Goal: Navigation & Orientation: Go to known website

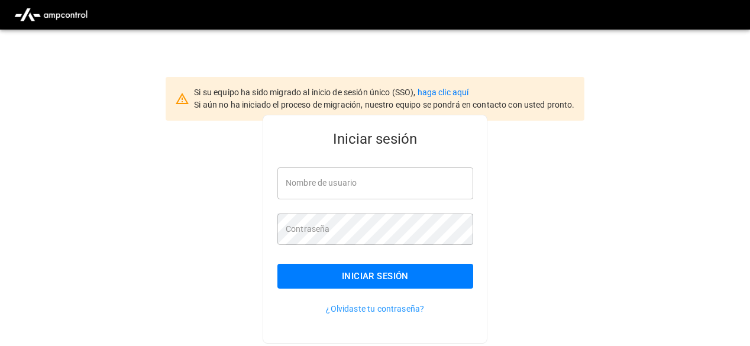
type input "**********"
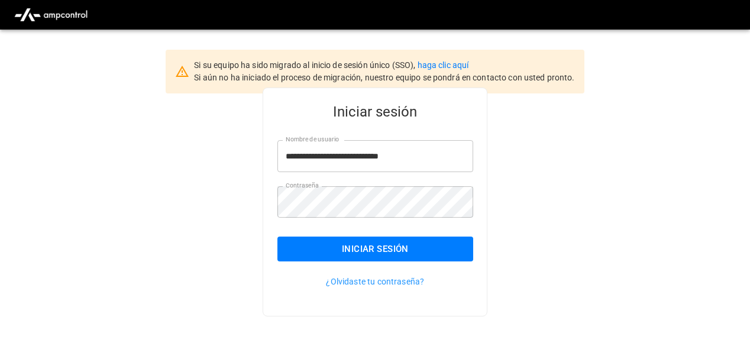
scroll to position [30, 0]
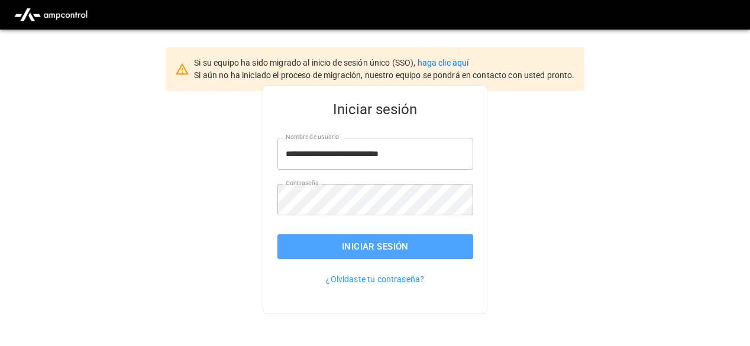
click at [445, 259] on button "Iniciar sesión" at bounding box center [376, 246] width 196 height 25
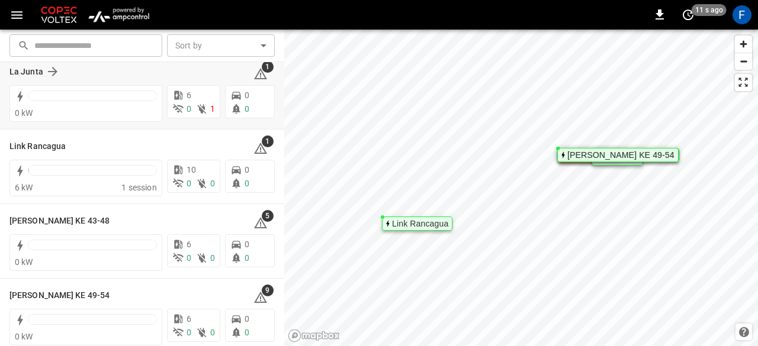
scroll to position [105, 0]
